Goal: Find specific page/section: Find specific page/section

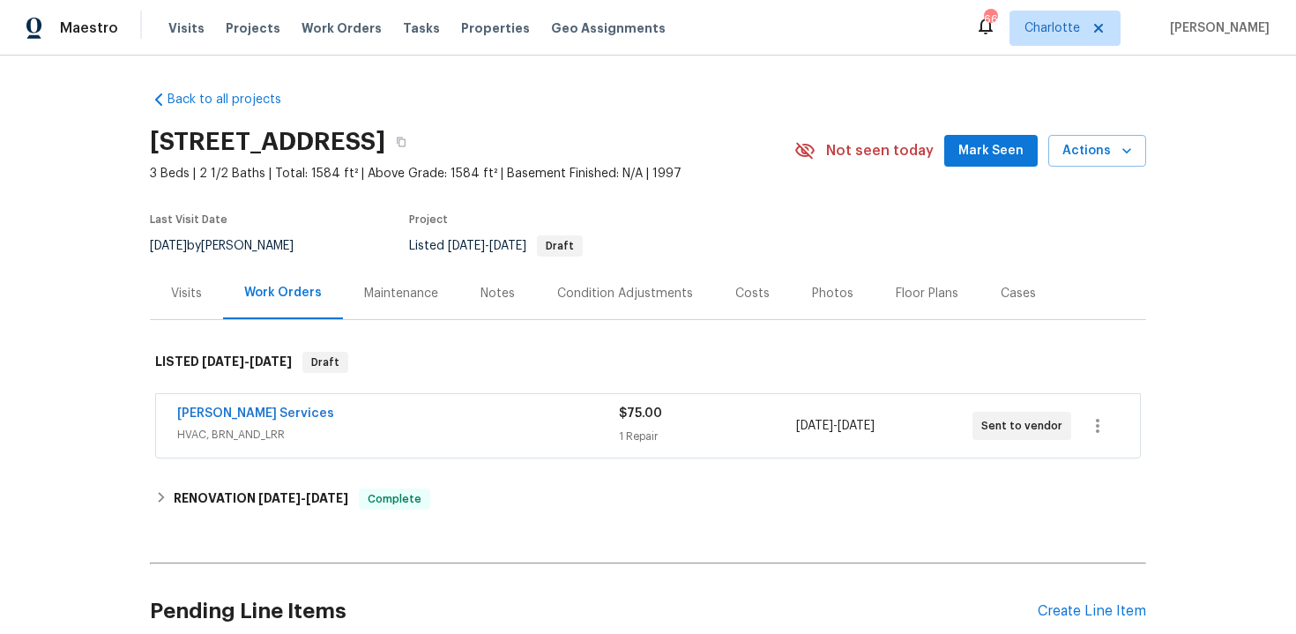
click at [181, 304] on div "Visits" at bounding box center [186, 293] width 73 height 52
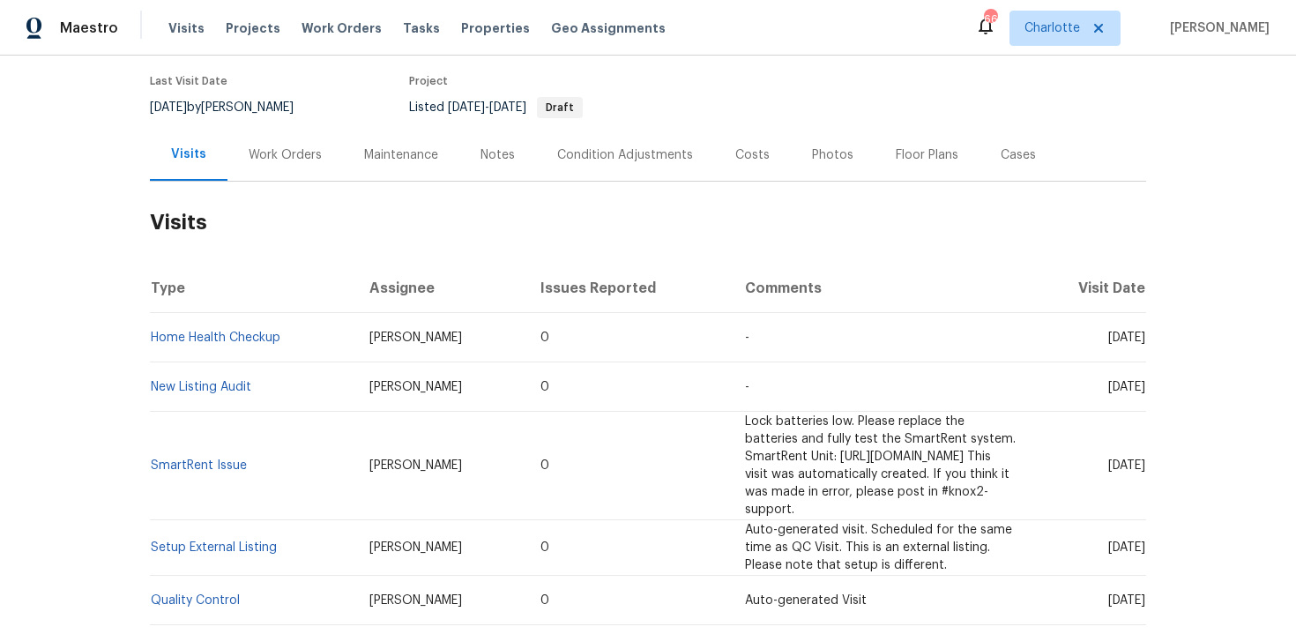
scroll to position [423, 0]
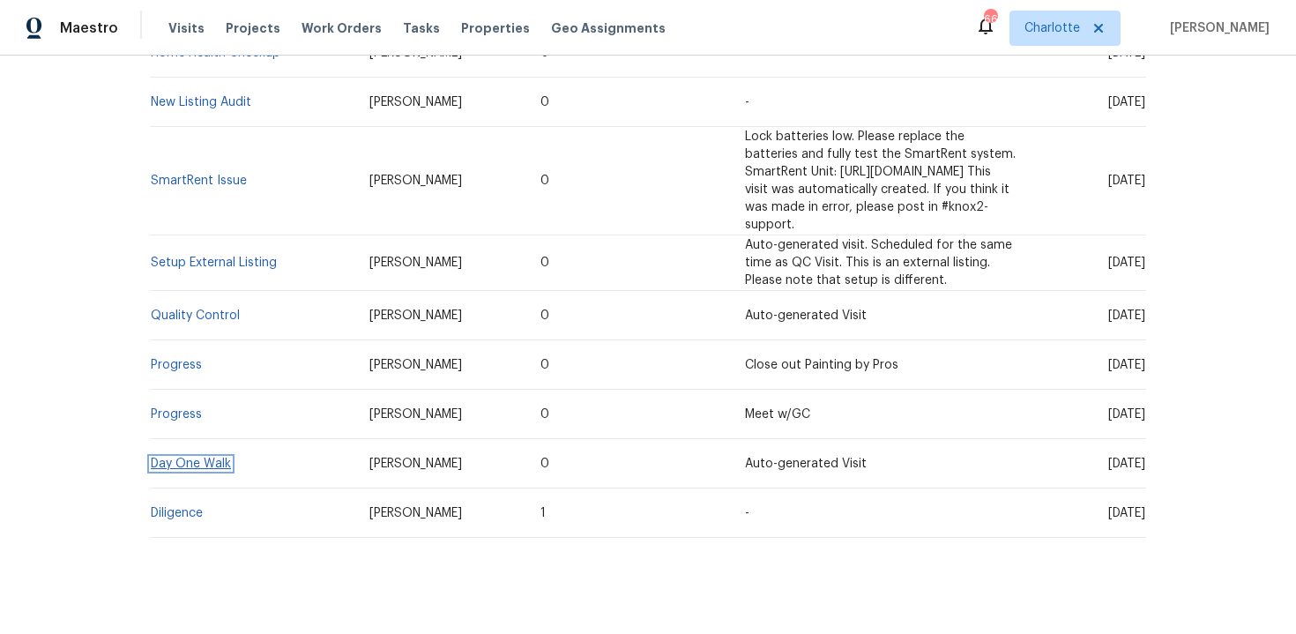
click at [167, 457] on link "Day One Walk" at bounding box center [191, 463] width 80 height 12
